Goal: Navigation & Orientation: Find specific page/section

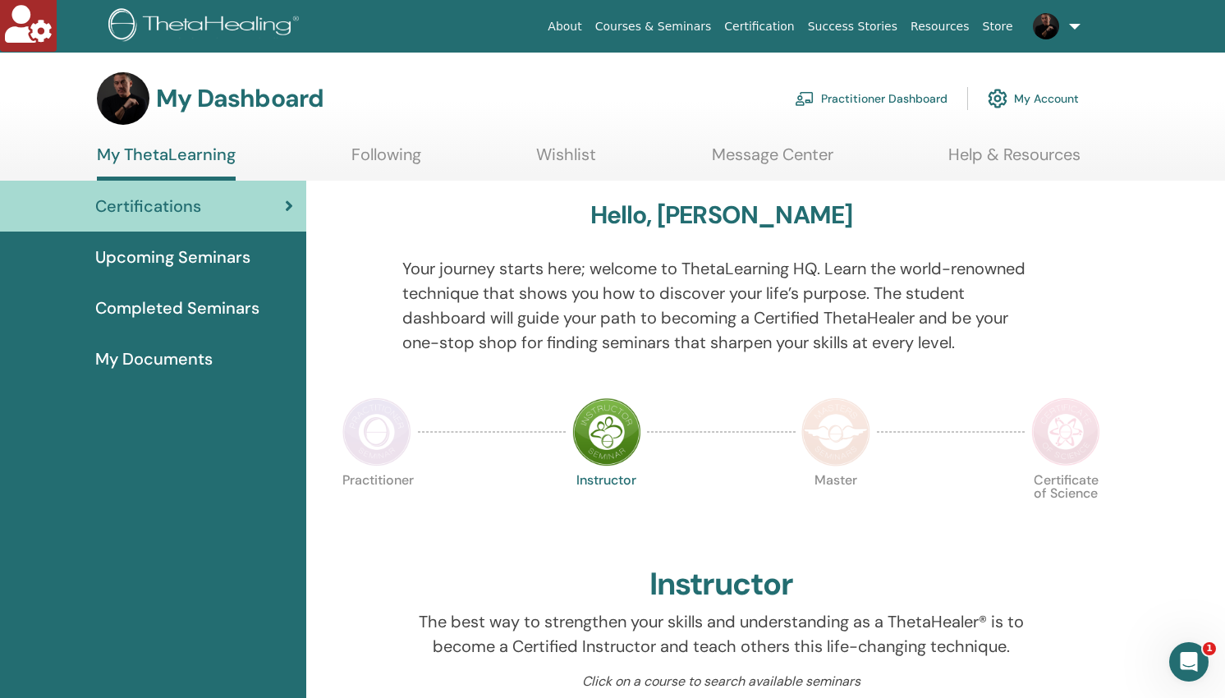
click at [855, 95] on link "Practitioner Dashboard" at bounding box center [871, 98] width 153 height 36
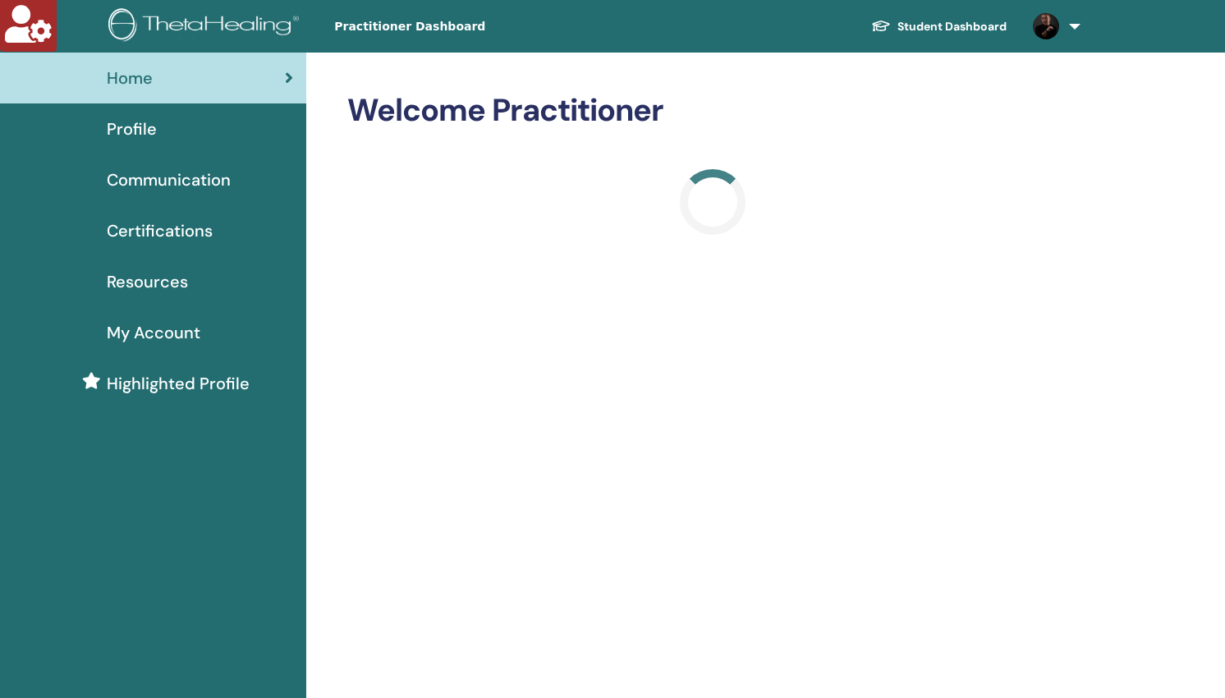
click at [132, 132] on span "Profile" at bounding box center [132, 129] width 50 height 25
